Goal: Transaction & Acquisition: Register for event/course

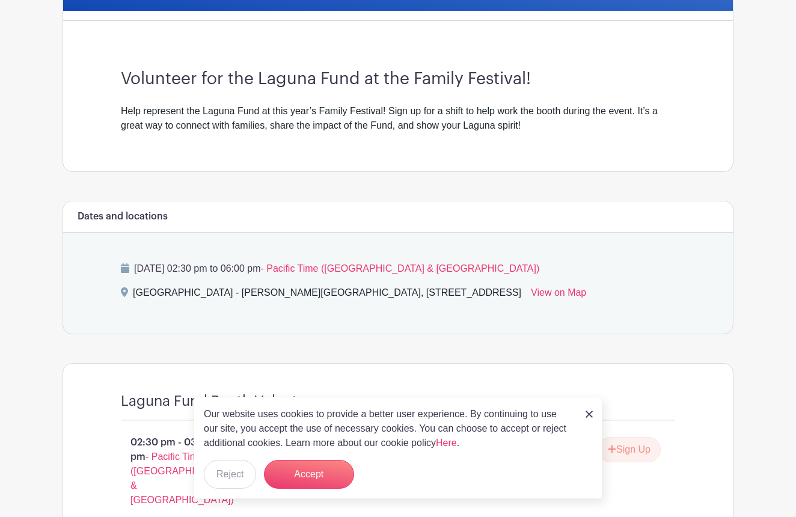
scroll to position [325, 0]
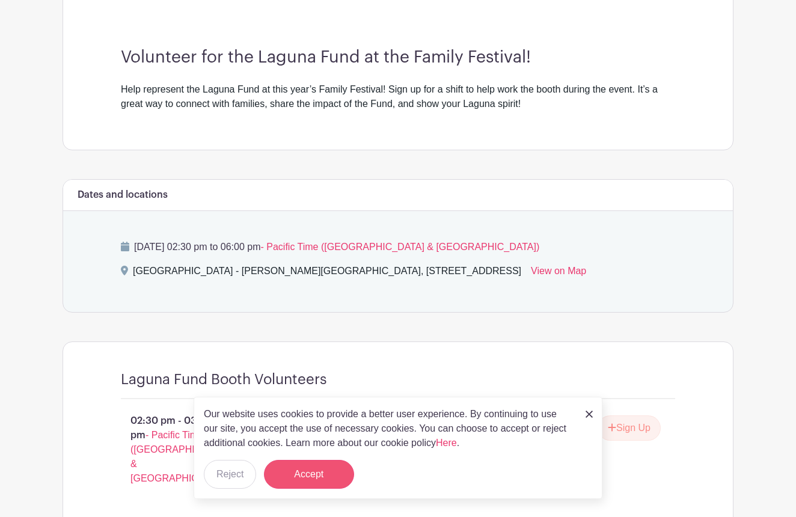
click at [312, 477] on button "Accept" at bounding box center [309, 474] width 90 height 29
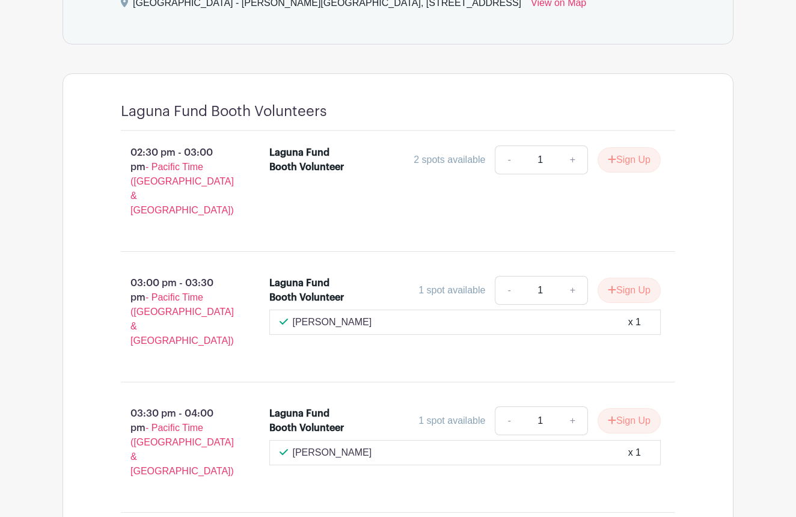
scroll to position [601, 0]
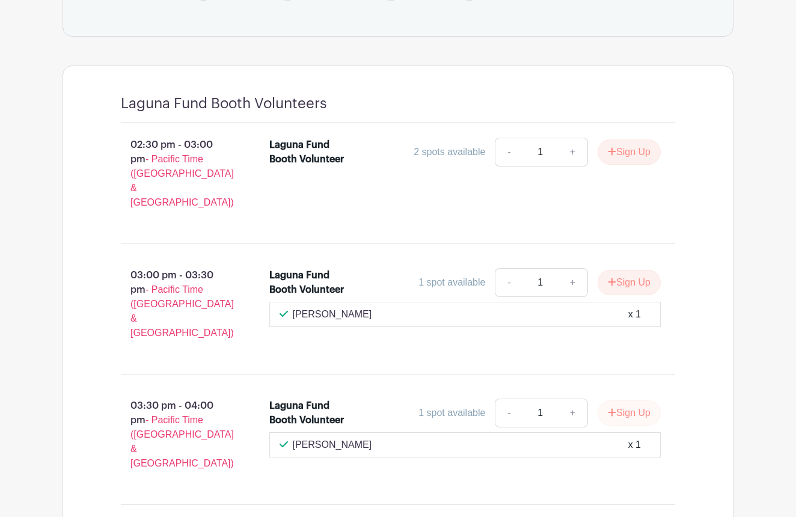
click at [639, 400] on button "Sign Up" at bounding box center [629, 412] width 63 height 25
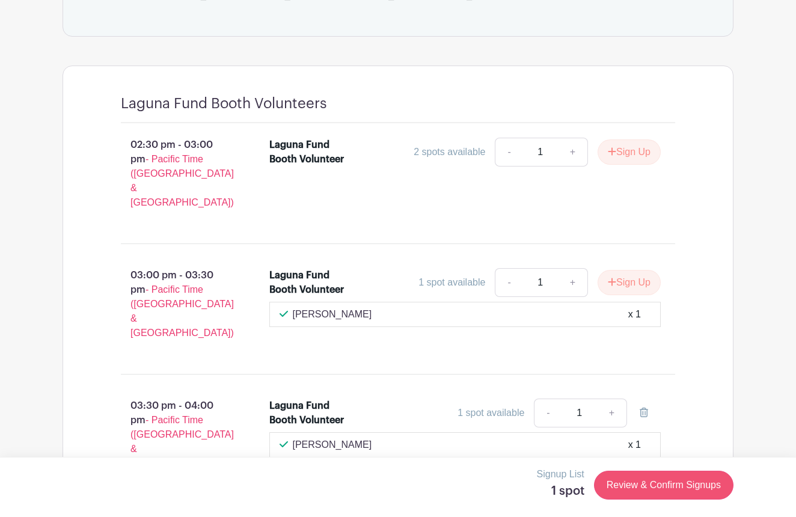
click at [637, 485] on link "Review & Confirm Signups" at bounding box center [663, 485] width 139 height 29
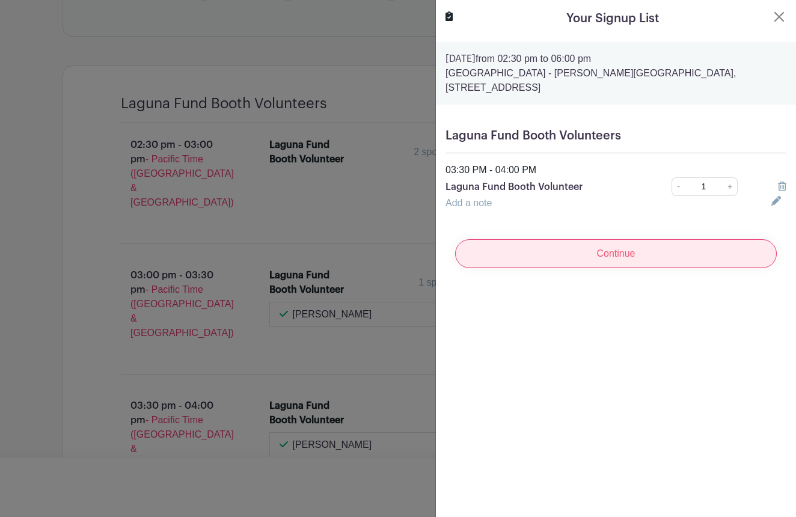
click at [616, 259] on input "Continue" at bounding box center [616, 253] width 322 height 29
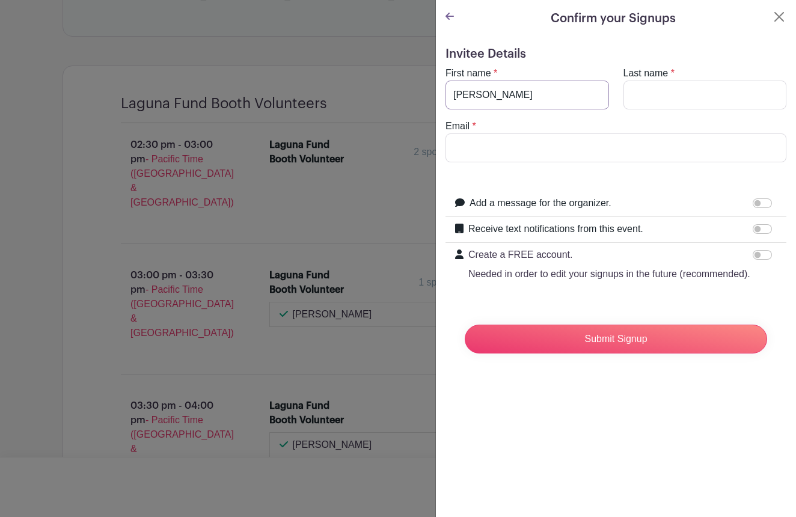
type input "Adriana"
type input "Gonzalez-Smith"
drag, startPoint x: 545, startPoint y: 150, endPoint x: 581, endPoint y: 148, distance: 36.7
click at [581, 148] on input "adrianagonzalezsmith@gm" at bounding box center [616, 147] width 341 height 29
type input "adrianagonzalezsmith@gmail.com"
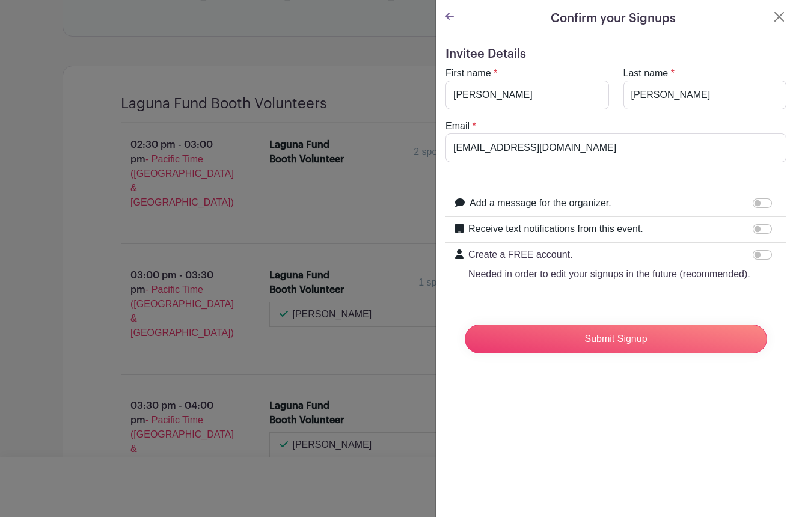
click at [758, 205] on input "Add a message for the organizer." at bounding box center [762, 203] width 19 height 10
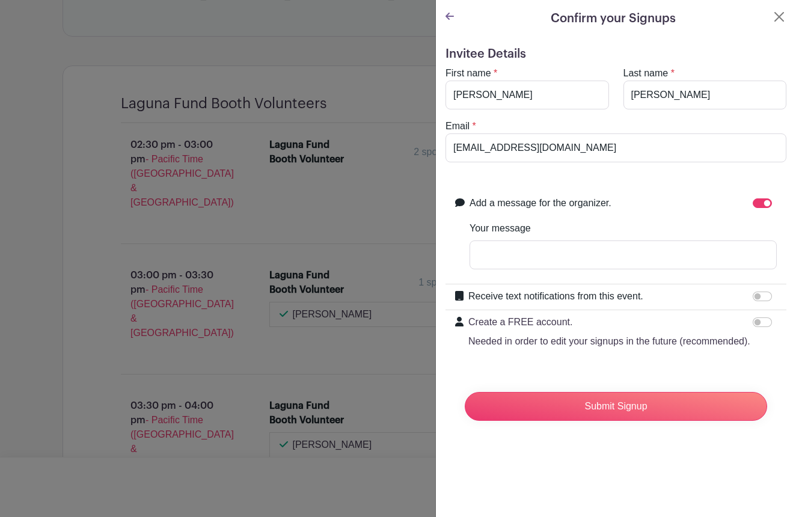
click at [767, 204] on input "Add a message for the organizer." at bounding box center [762, 203] width 19 height 10
checkbox input "false"
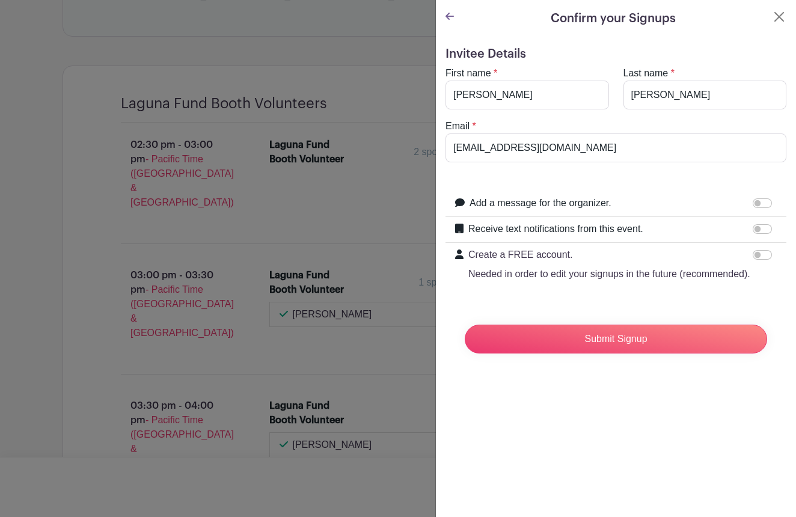
click at [759, 228] on input "Receive text notifications from this event." at bounding box center [762, 229] width 19 height 10
checkbox input "true"
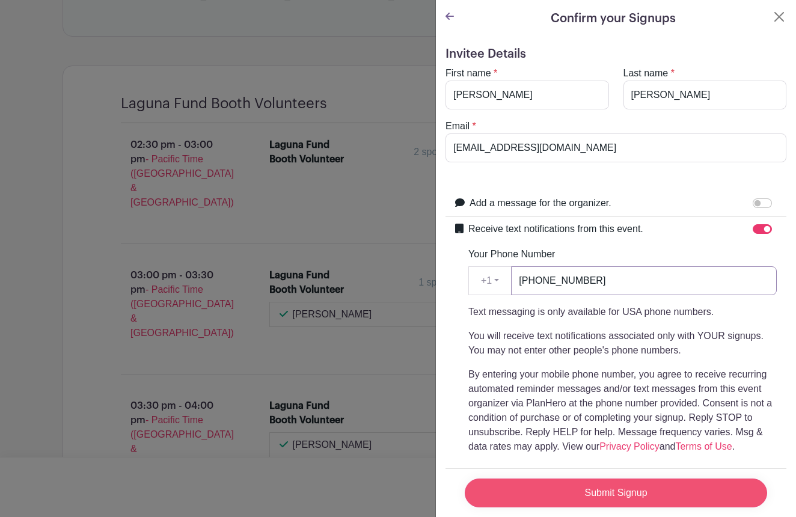
type input "805-455-7377"
click at [619, 495] on input "Submit Signup" at bounding box center [616, 493] width 302 height 29
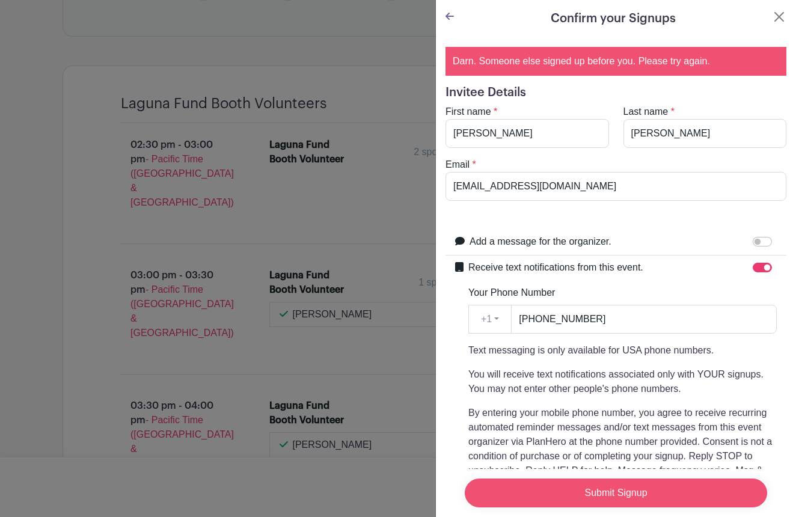
click at [607, 498] on input "Submit Signup" at bounding box center [616, 493] width 302 height 29
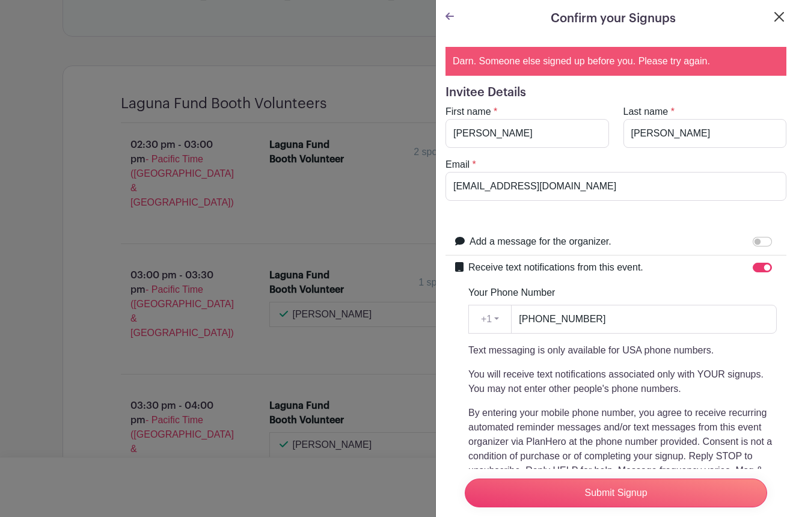
click at [780, 16] on button "Close" at bounding box center [779, 17] width 14 height 14
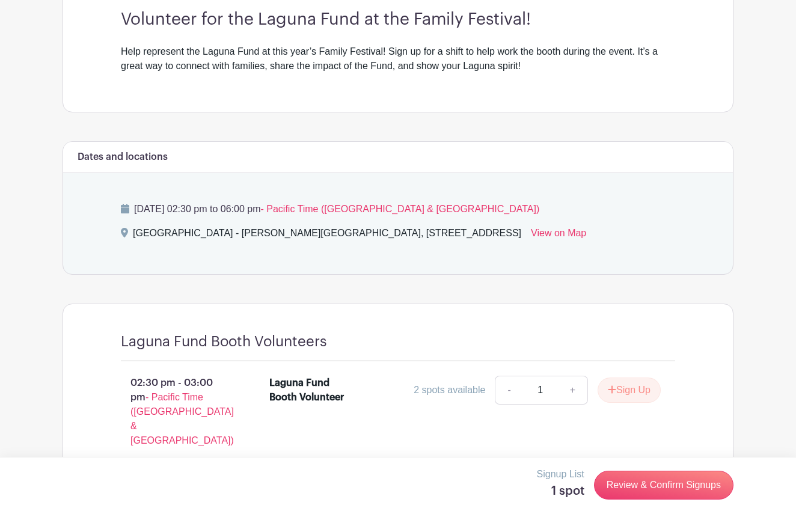
scroll to position [365, 0]
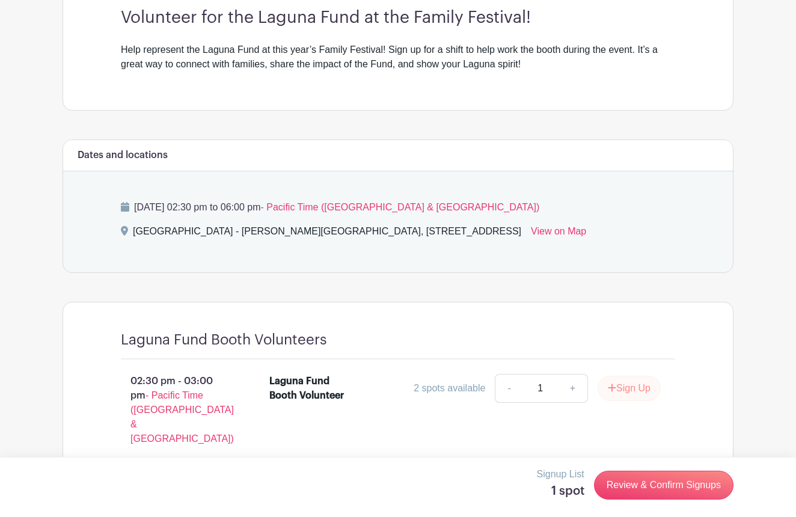
click at [616, 385] on button "Sign Up" at bounding box center [629, 388] width 63 height 25
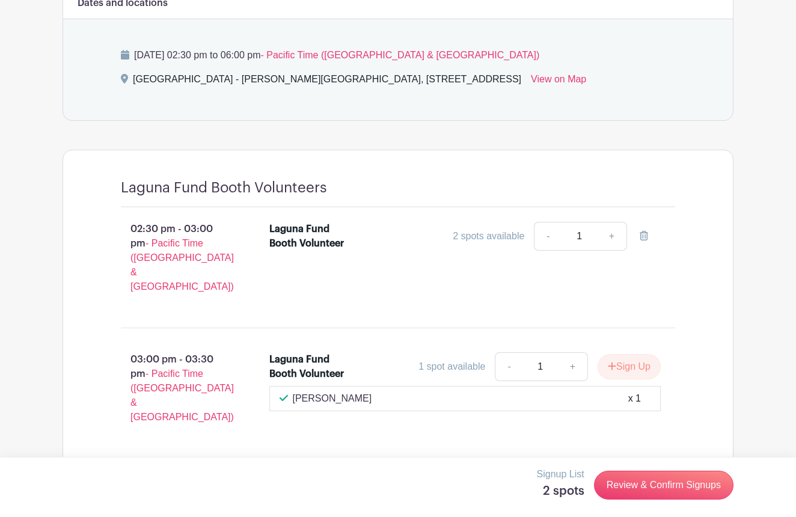
scroll to position [518, 0]
click at [469, 236] on div "2 spots available" at bounding box center [489, 235] width 72 height 14
click at [613, 234] on link "+" at bounding box center [612, 235] width 30 height 29
type input "2"
click at [548, 235] on link "-" at bounding box center [548, 235] width 28 height 29
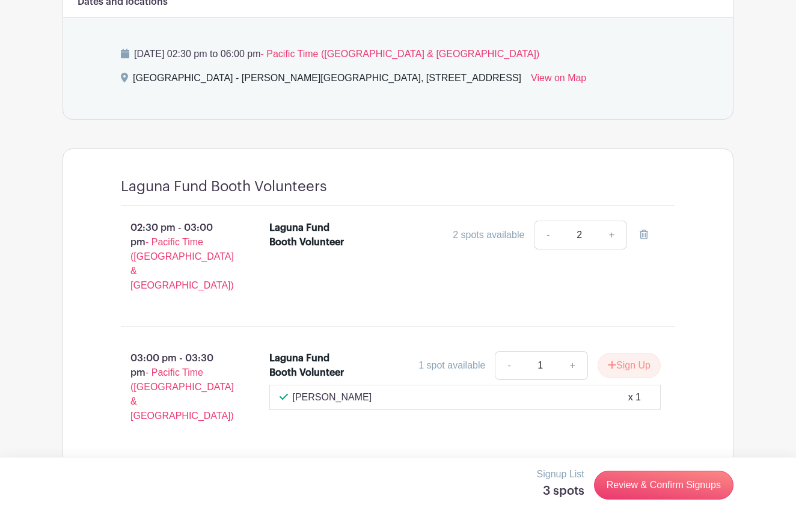
type input "1"
click at [506, 236] on div "2 spots available" at bounding box center [489, 235] width 72 height 14
drag, startPoint x: 185, startPoint y: 224, endPoint x: 272, endPoint y: 225, distance: 87.2
click at [188, 224] on p "02:30 pm - 03:00 pm - Pacific Time (US & Canada)" at bounding box center [176, 257] width 149 height 82
drag, startPoint x: 276, startPoint y: 225, endPoint x: 289, endPoint y: 233, distance: 14.5
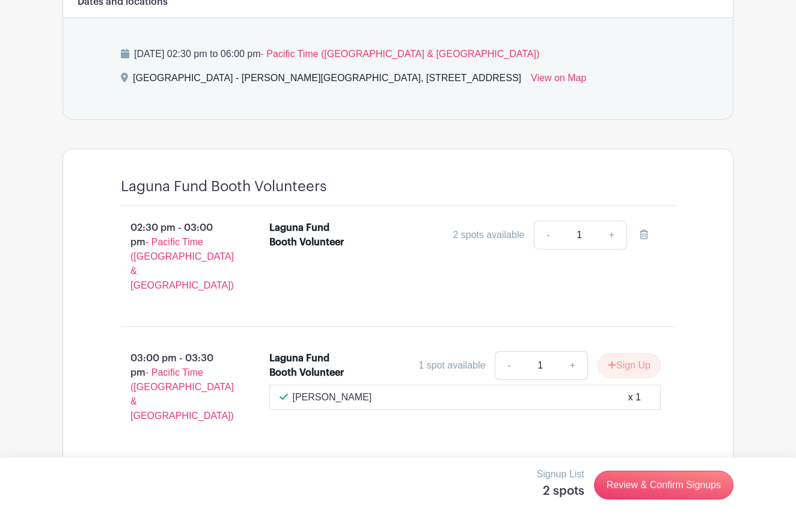
click at [277, 225] on div "Laguna Fund Booth Volunteer" at bounding box center [311, 235] width 84 height 29
click at [290, 235] on div "Laguna Fund Booth Volunteer" at bounding box center [311, 235] width 84 height 29
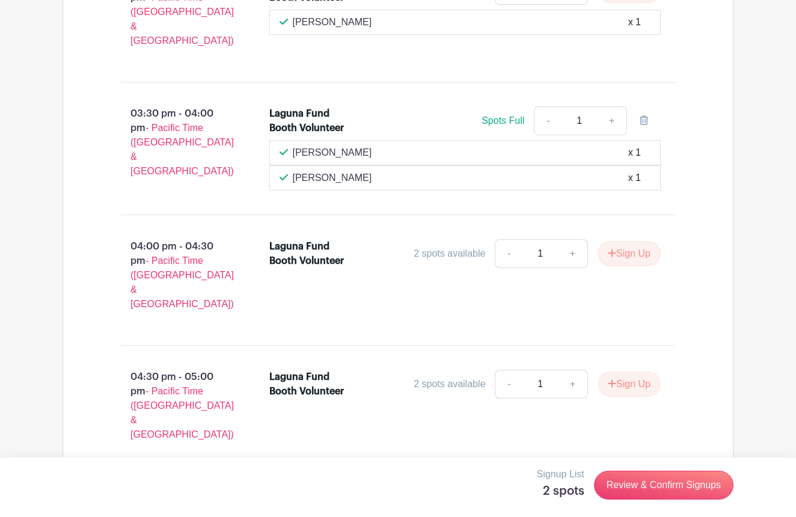
scroll to position [895, 0]
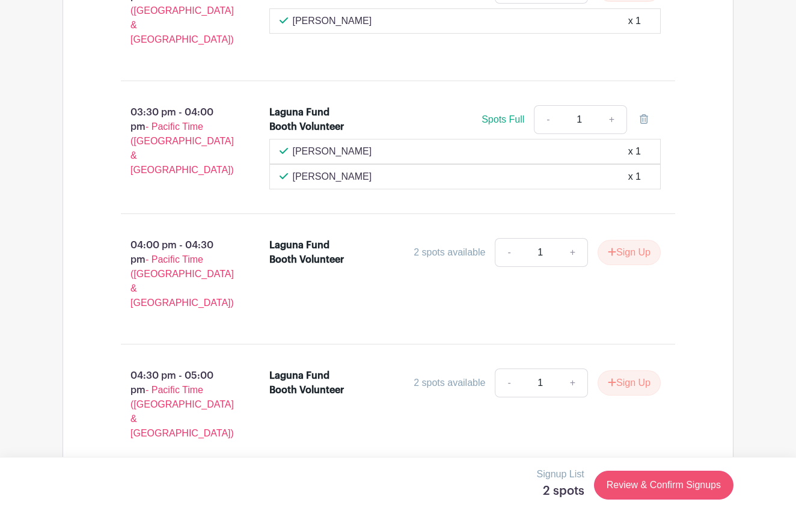
click at [651, 489] on link "Review & Confirm Signups" at bounding box center [663, 485] width 139 height 29
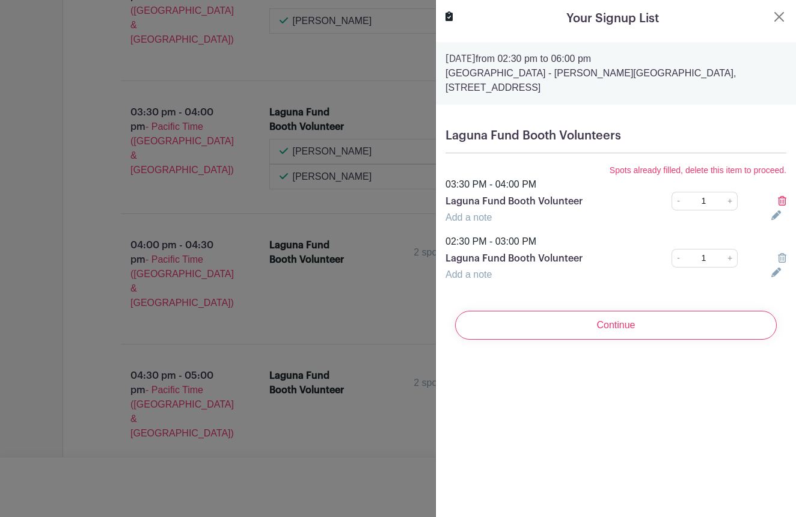
click at [783, 200] on icon at bounding box center [782, 201] width 8 height 10
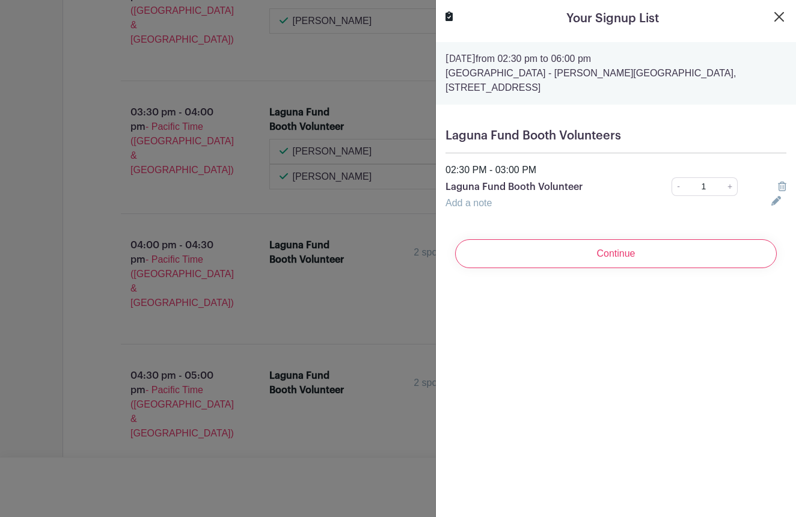
click at [780, 17] on button "Close" at bounding box center [779, 17] width 14 height 14
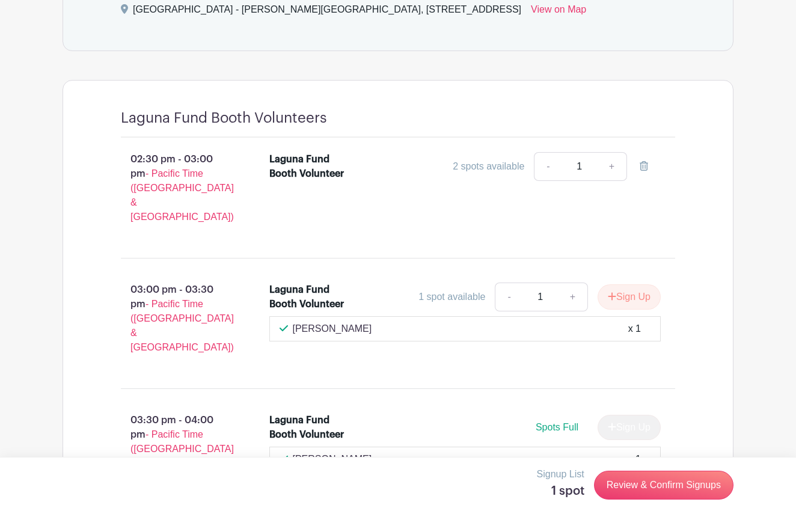
scroll to position [584, 0]
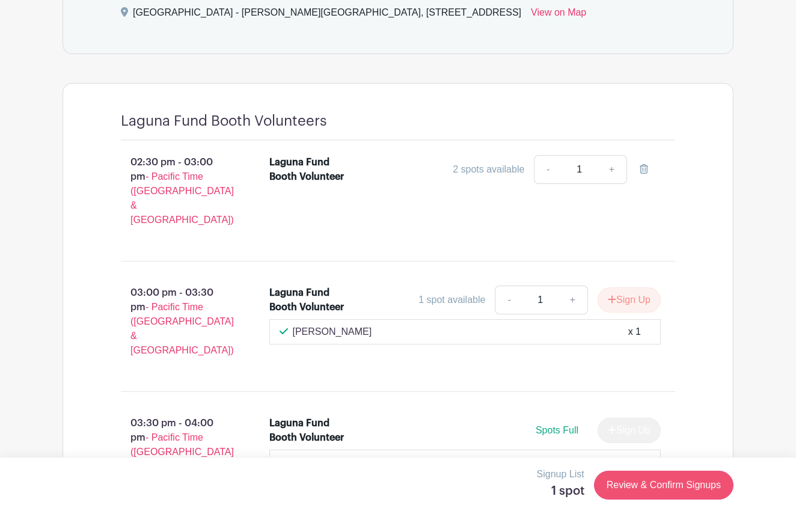
click at [649, 486] on link "Review & Confirm Signups" at bounding box center [663, 485] width 139 height 29
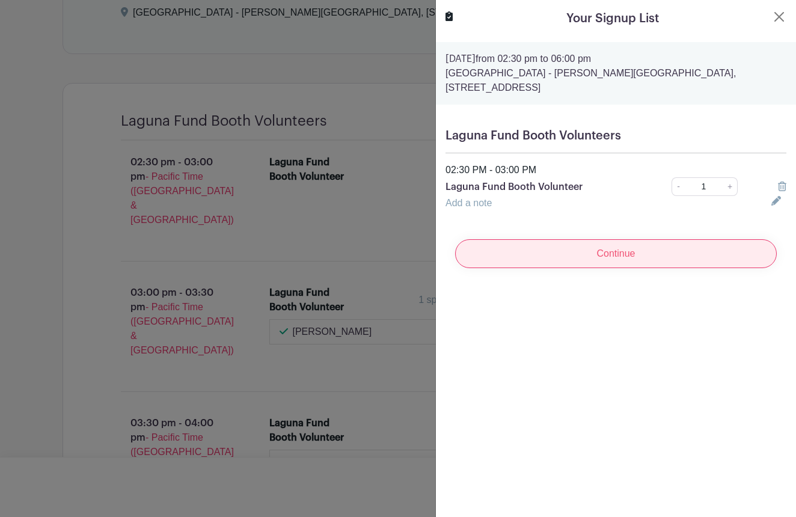
click at [626, 256] on input "Continue" at bounding box center [616, 253] width 322 height 29
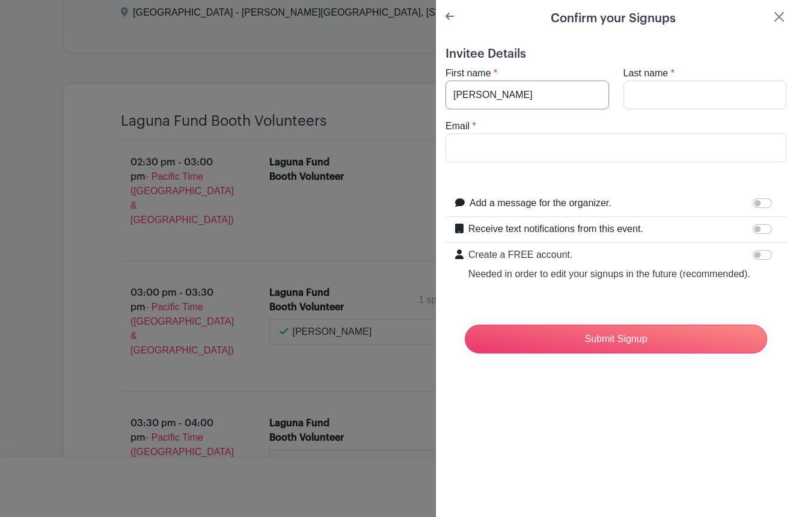
type input "Adriana"
type input "Gonzalez-Smith"
type input "adrianagonzalezsmith@gmail.com"
click at [756, 228] on input "Receive text notifications from this event." at bounding box center [762, 229] width 19 height 10
checkbox input "true"
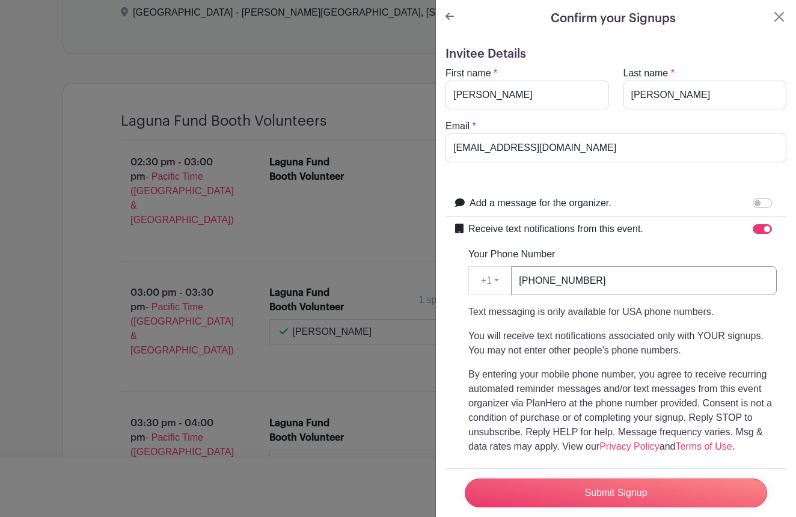
scroll to position [14, 0]
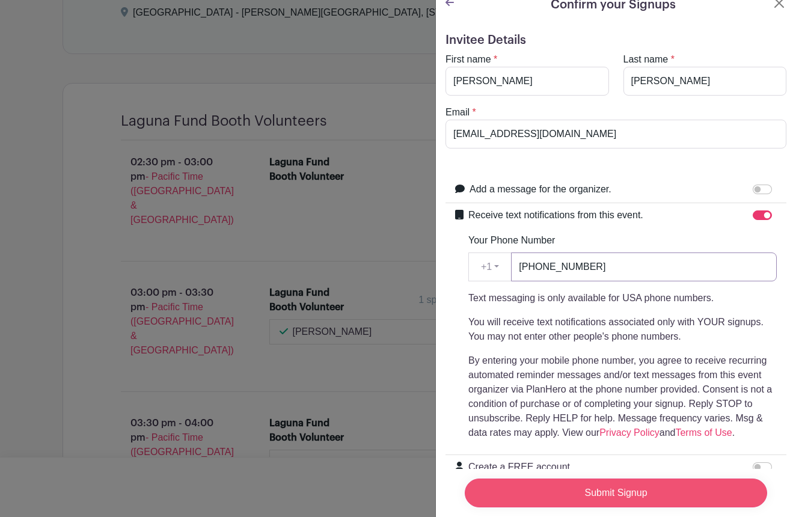
type input "805-455-7377"
click at [567, 492] on input "Submit Signup" at bounding box center [616, 493] width 302 height 29
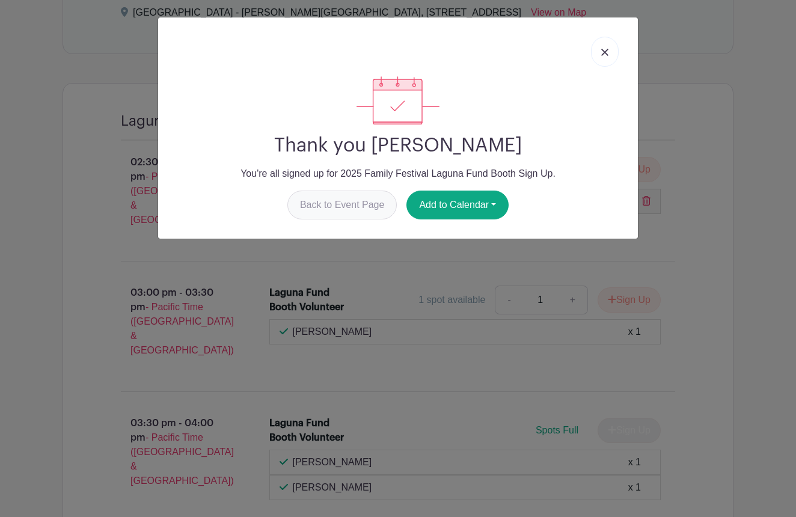
click at [329, 201] on link "Back to Event Page" at bounding box center [342, 205] width 110 height 29
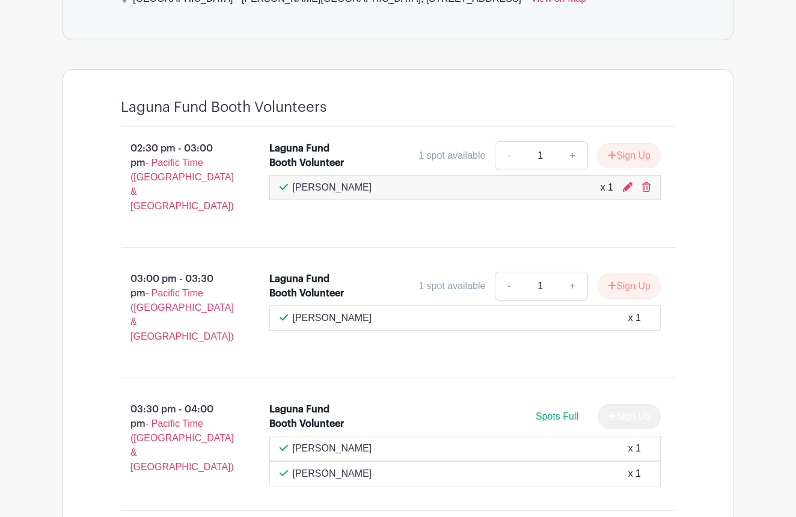
scroll to position [599, 0]
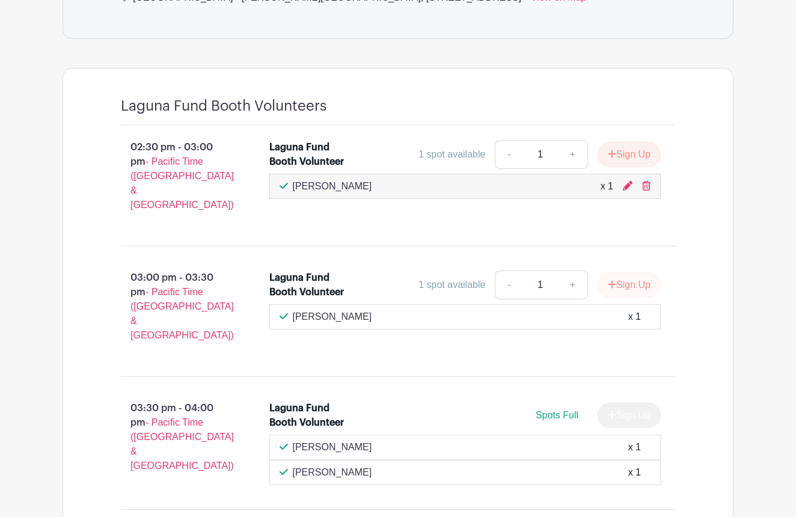
click at [623, 272] on button "Sign Up" at bounding box center [629, 284] width 63 height 25
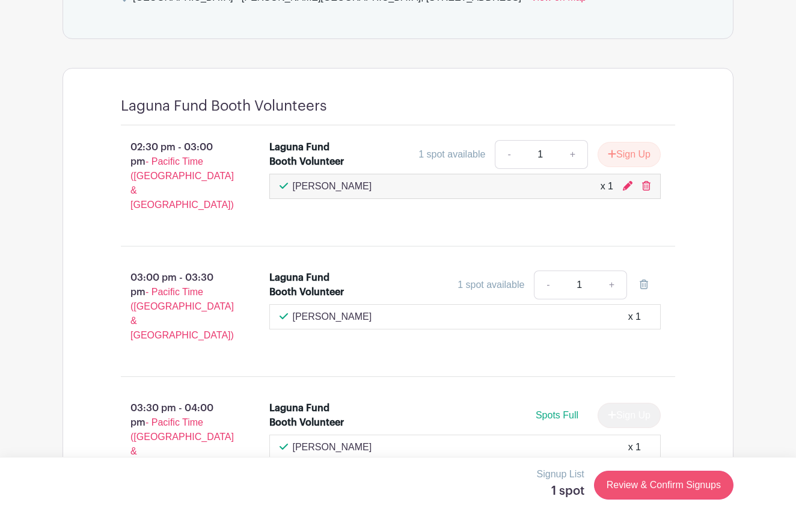
click at [646, 488] on link "Review & Confirm Signups" at bounding box center [663, 485] width 139 height 29
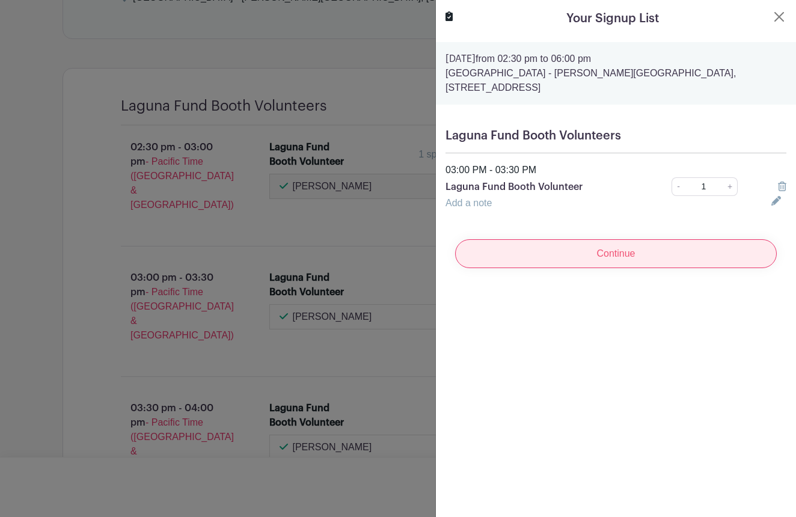
click at [634, 256] on input "Continue" at bounding box center [616, 253] width 322 height 29
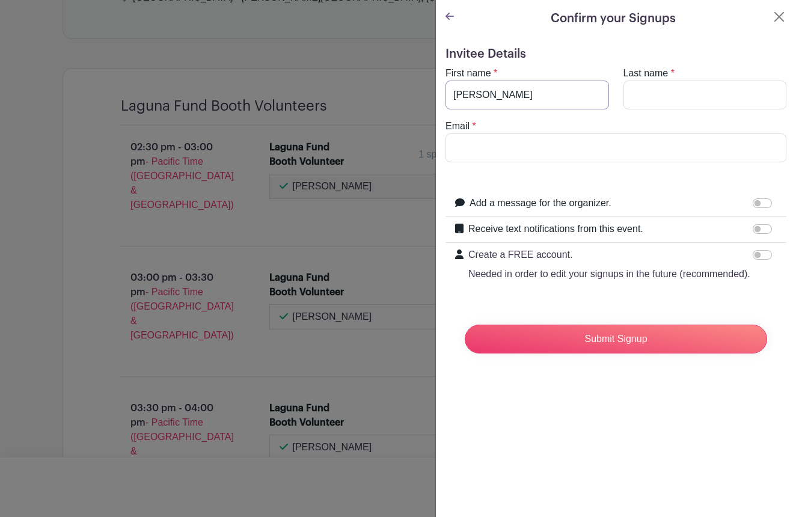
type input "Adriana"
type input "Gonzalez-Smith"
type input "adrianagonzalezsmith@gmail.com"
click at [757, 231] on input "Receive text notifications from this event." at bounding box center [762, 229] width 19 height 10
checkbox input "true"
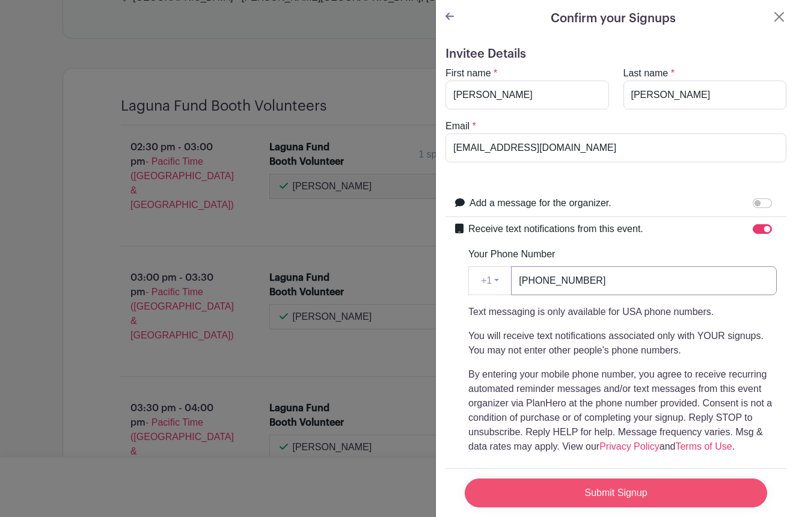
type input "805-455-7377"
click at [594, 494] on input "Submit Signup" at bounding box center [616, 493] width 302 height 29
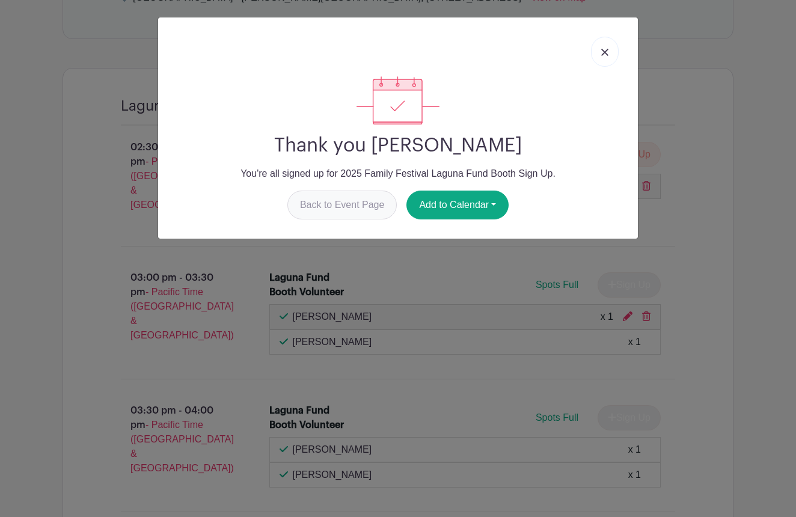
click at [326, 209] on link "Back to Event Page" at bounding box center [342, 205] width 110 height 29
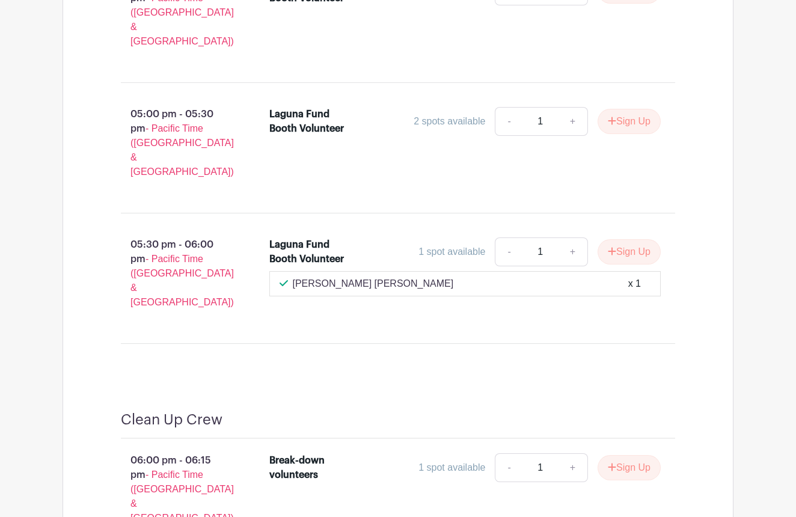
scroll to position [1288, 0]
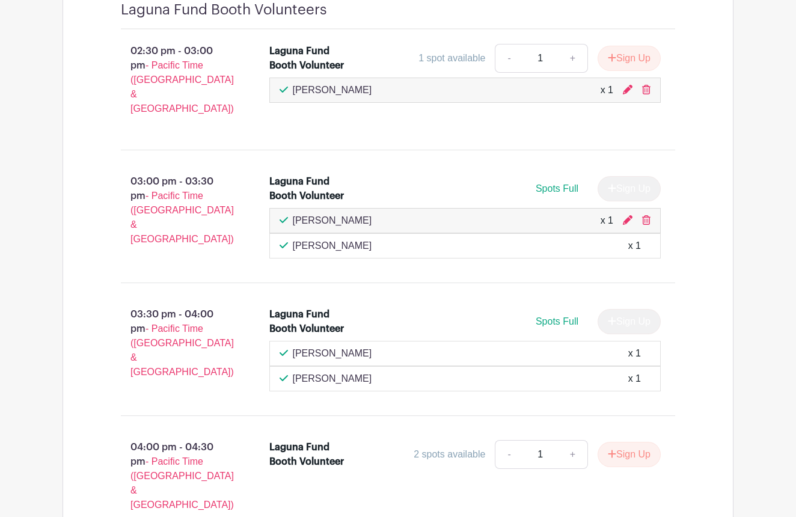
scroll to position [696, 0]
